Goal: Find specific page/section

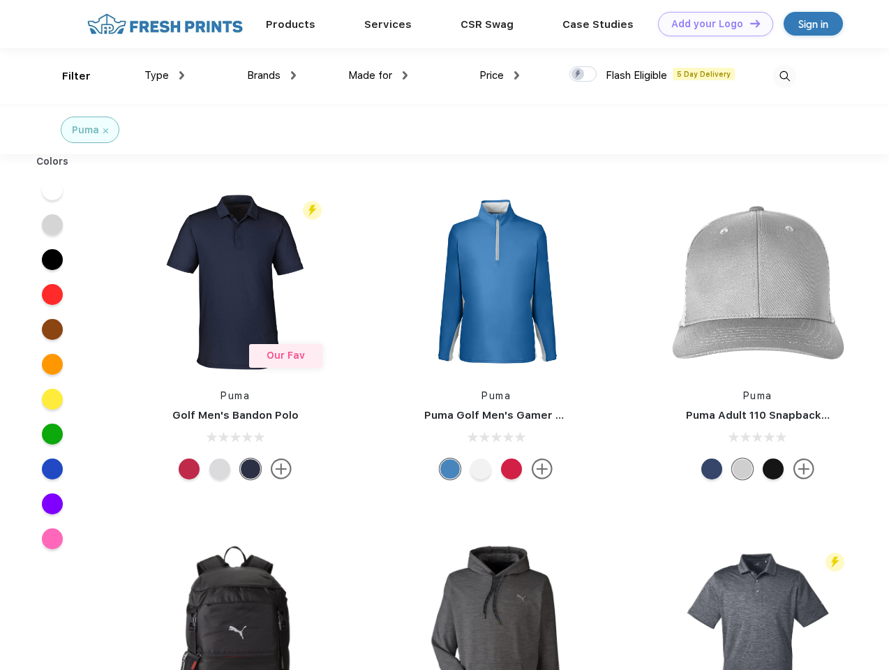
click at [710, 24] on link "Add your Logo Design Tool" at bounding box center [715, 24] width 115 height 24
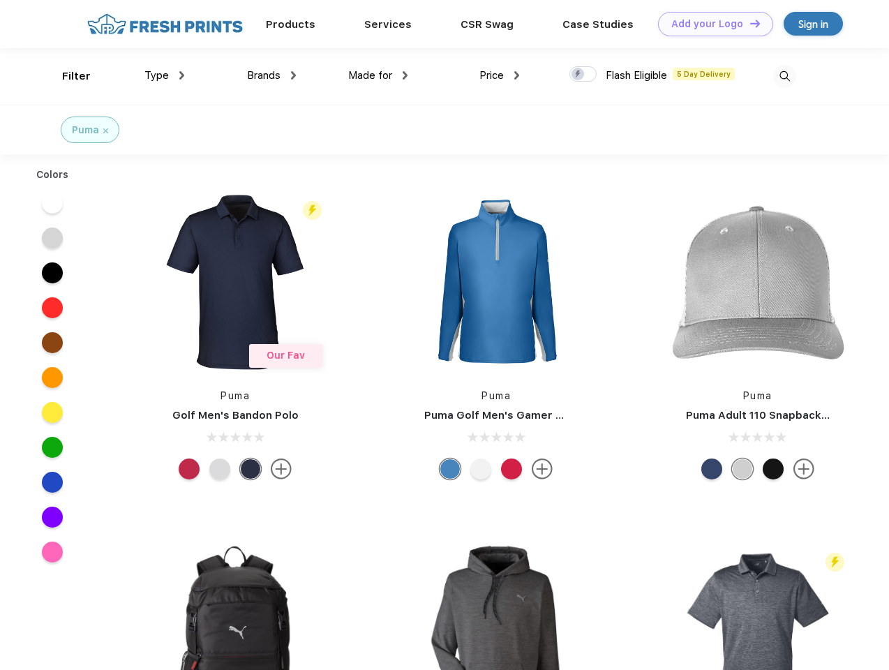
click at [0, 0] on div "Design Tool" at bounding box center [0, 0] width 0 height 0
click at [748, 23] on link "Add your Logo Design Tool" at bounding box center [715, 24] width 115 height 24
click at [67, 76] on div "Filter" at bounding box center [76, 76] width 29 height 16
click at [165, 75] on span "Type" at bounding box center [156, 75] width 24 height 13
click at [271, 75] on span "Brands" at bounding box center [263, 75] width 33 height 13
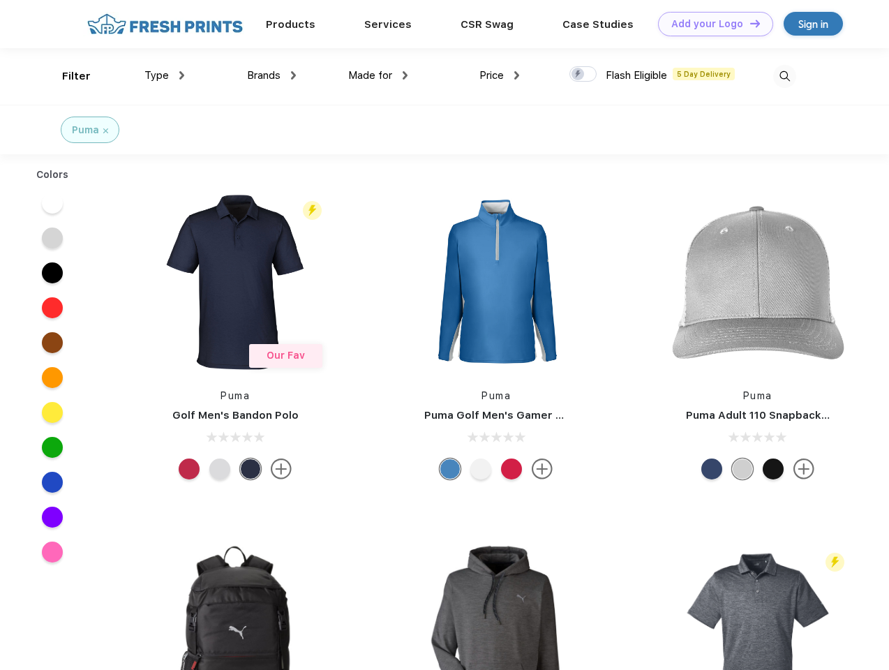
click at [378, 75] on span "Made for" at bounding box center [370, 75] width 44 height 13
click at [499, 75] on span "Price" at bounding box center [491, 75] width 24 height 13
click at [583, 75] on div at bounding box center [582, 73] width 27 height 15
click at [578, 75] on input "checkbox" at bounding box center [573, 70] width 9 height 9
click at [784, 76] on img at bounding box center [784, 76] width 23 height 23
